Goal: Find specific page/section: Find specific page/section

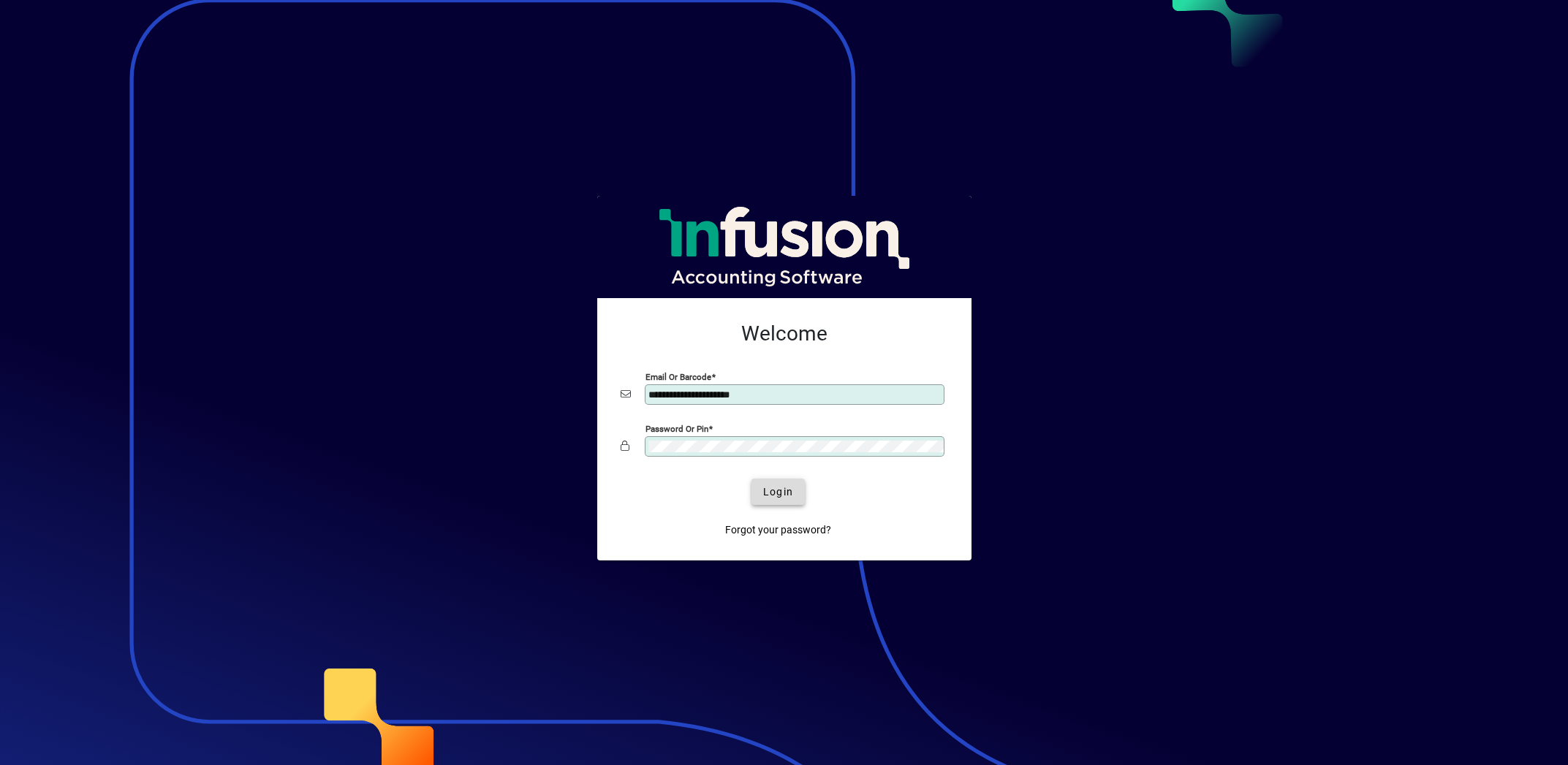
click at [794, 496] on span "submit" at bounding box center [778, 491] width 53 height 35
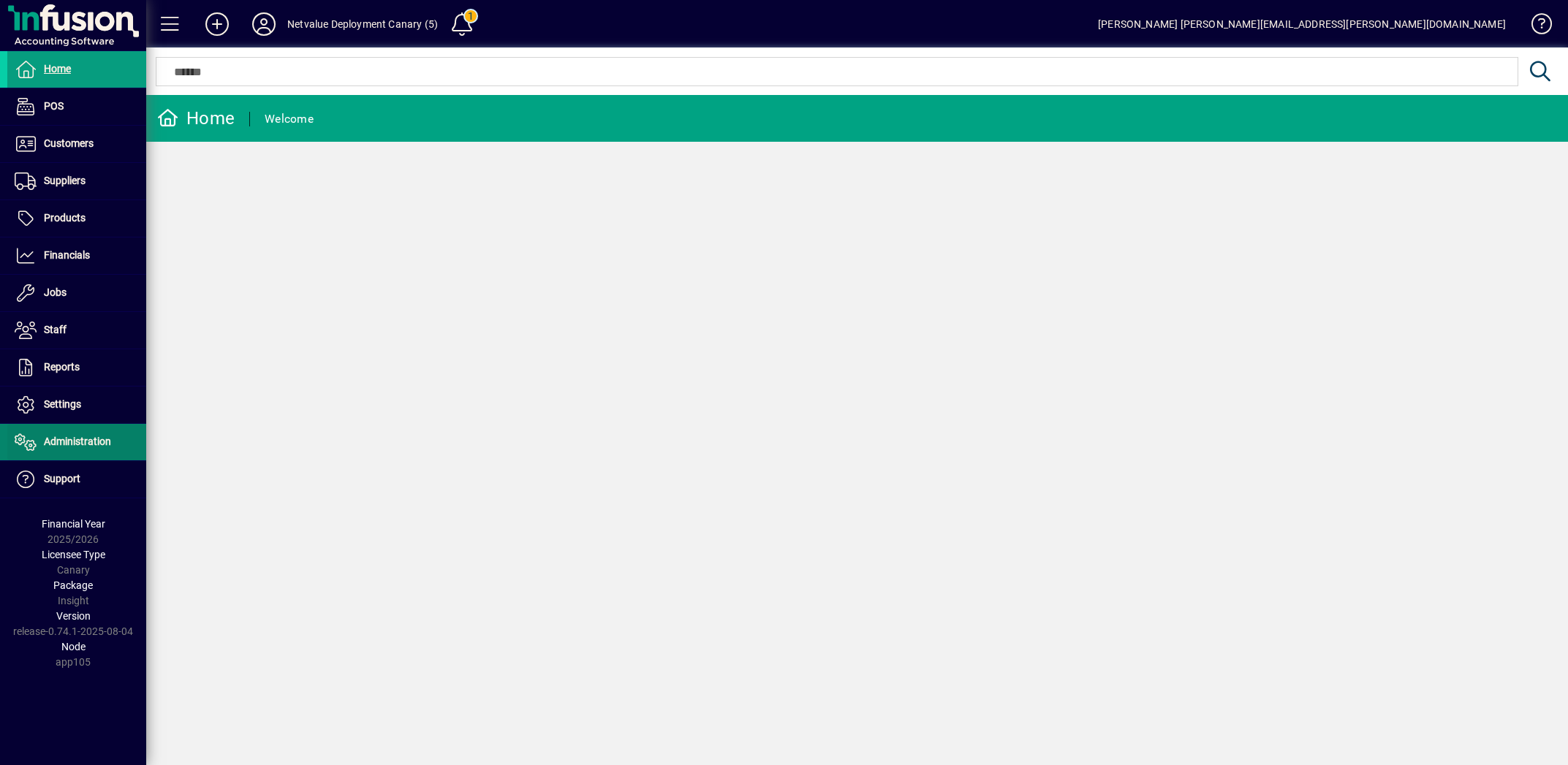
click at [96, 435] on span "Administration" at bounding box center [78, 441] width 68 height 12
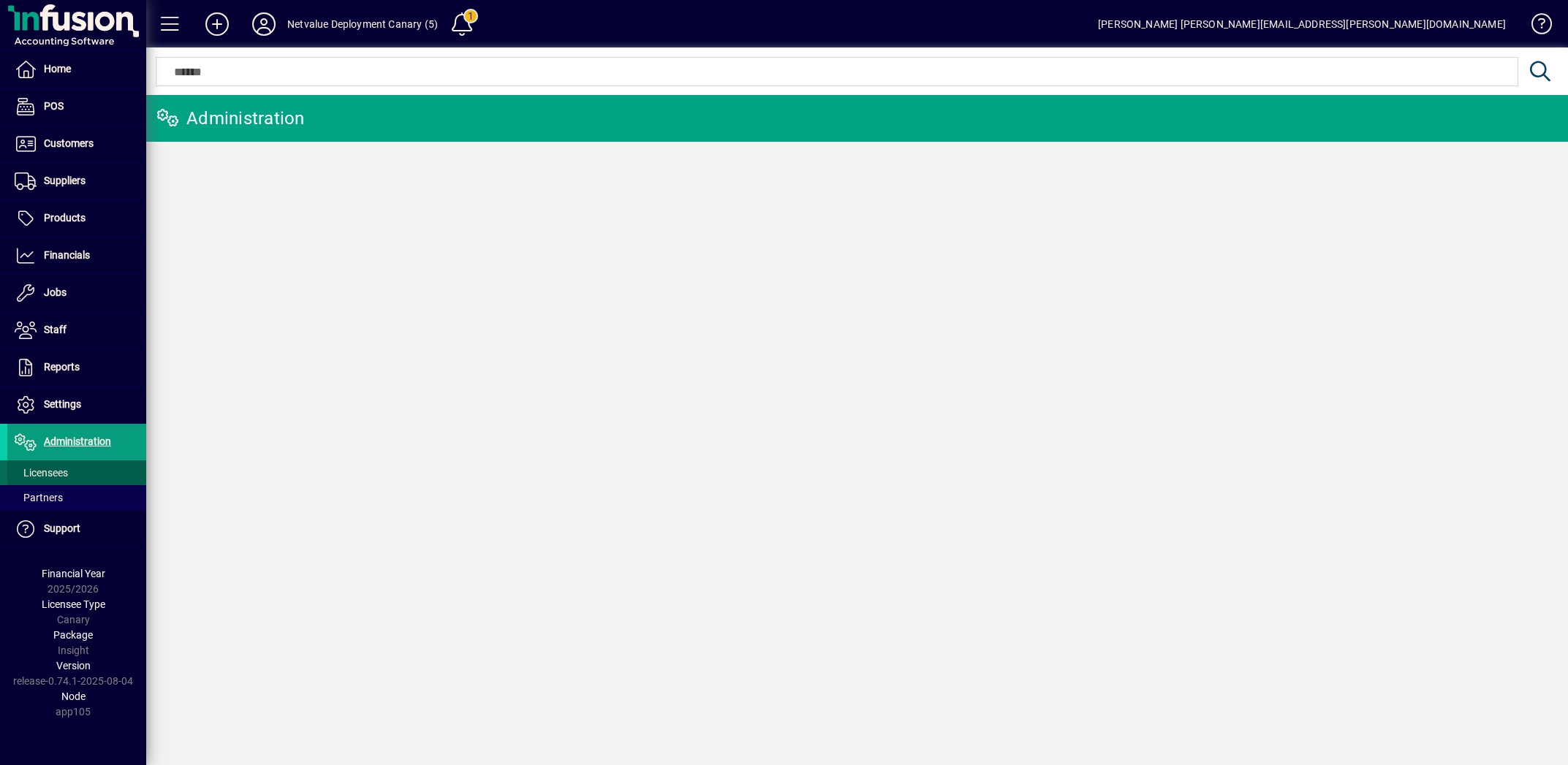
click at [73, 466] on span at bounding box center [77, 473] width 139 height 35
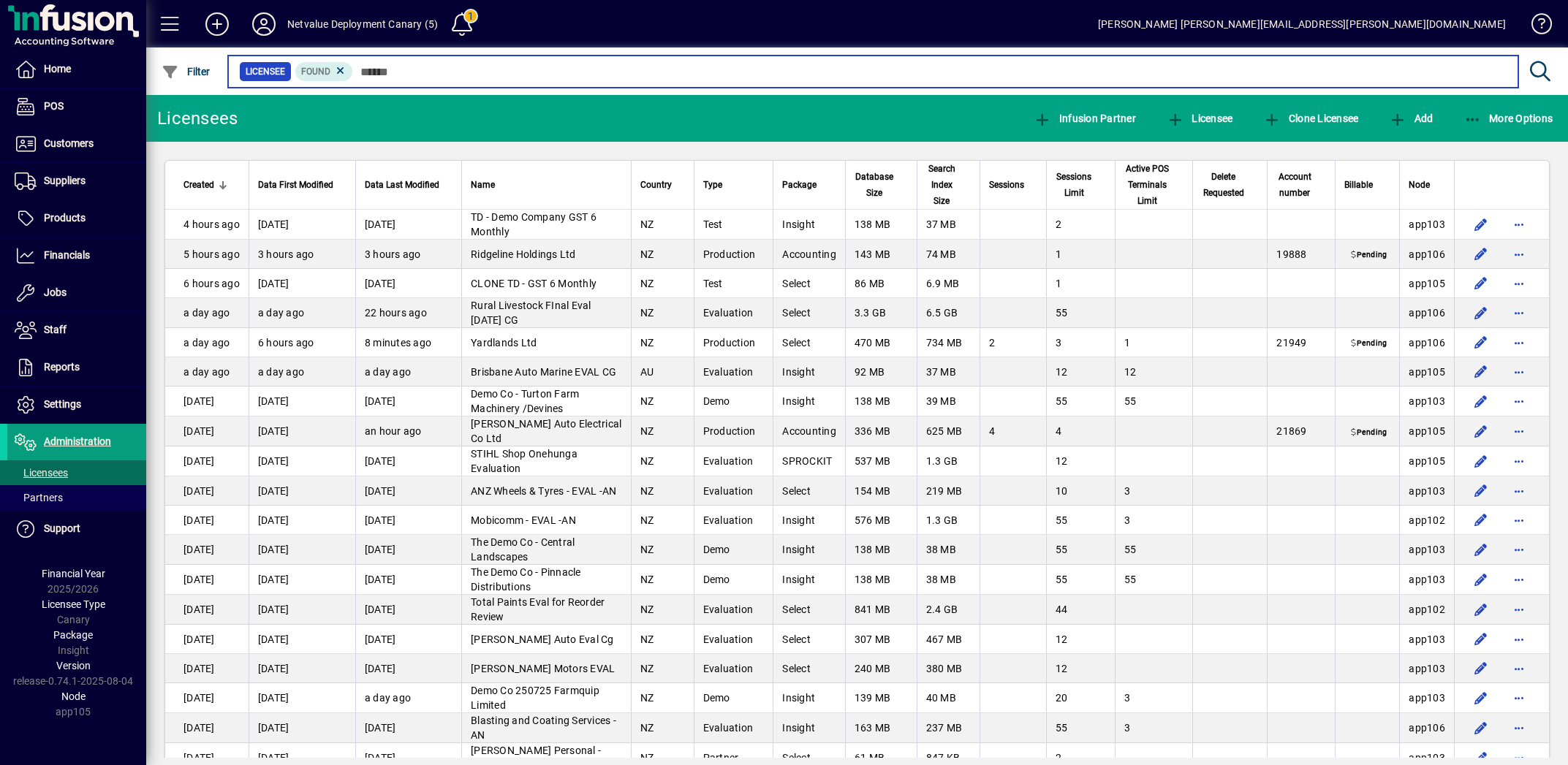
click at [463, 70] on input "text" at bounding box center [930, 72] width 1153 height 21
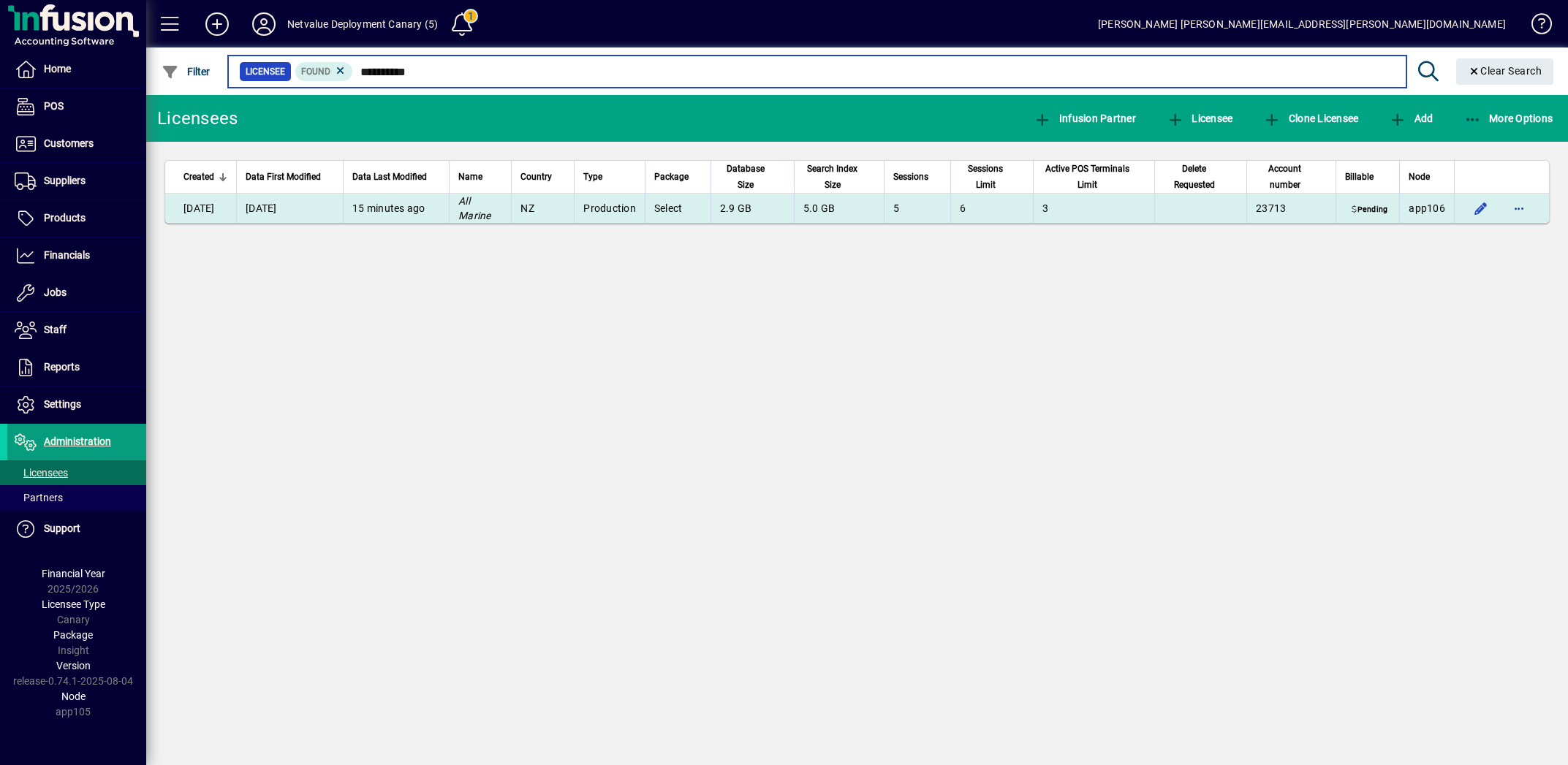
type input "**********"
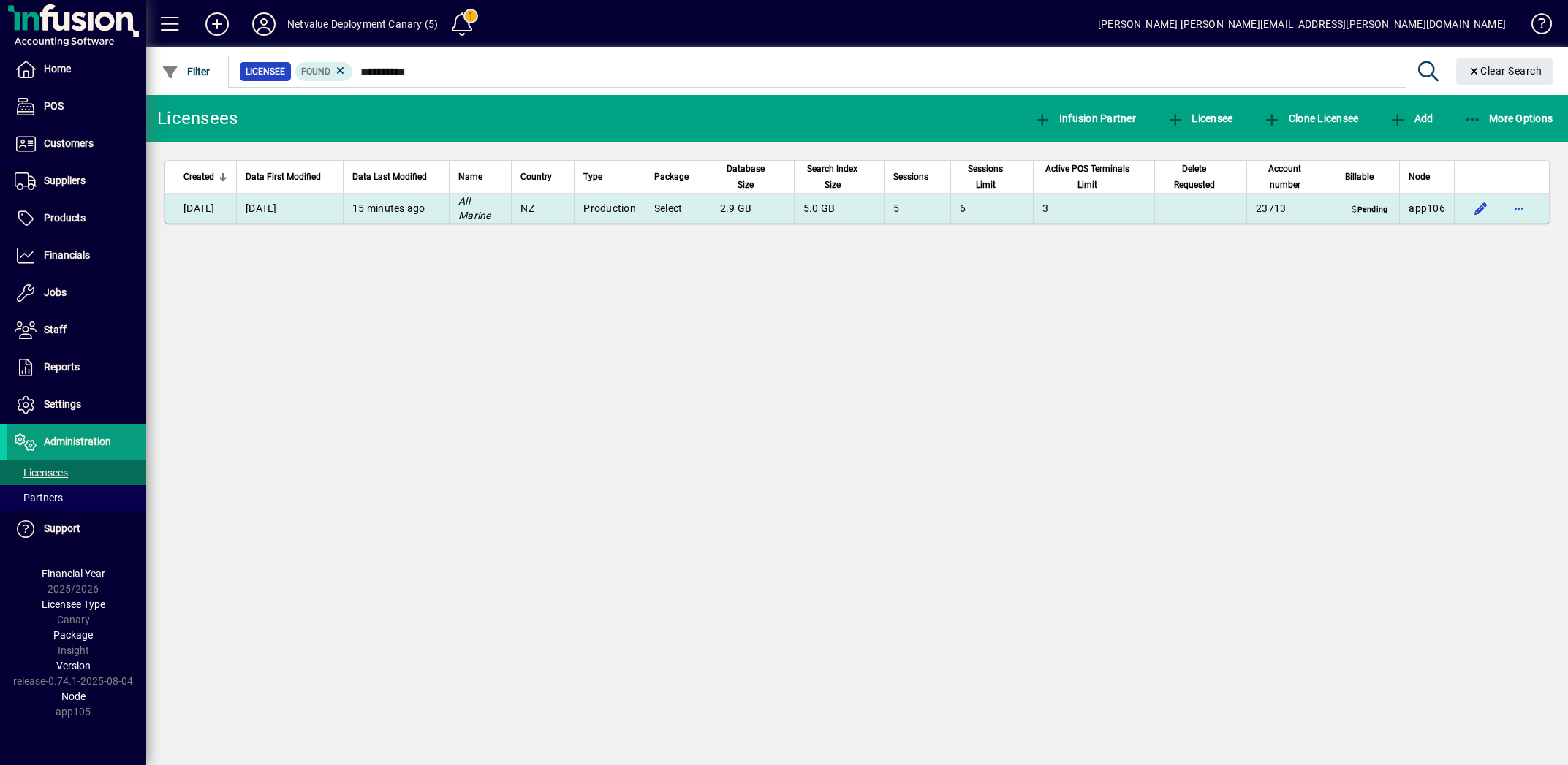
click at [449, 211] on td "15 minutes ago" at bounding box center [396, 208] width 106 height 29
